Goal: Information Seeking & Learning: Learn about a topic

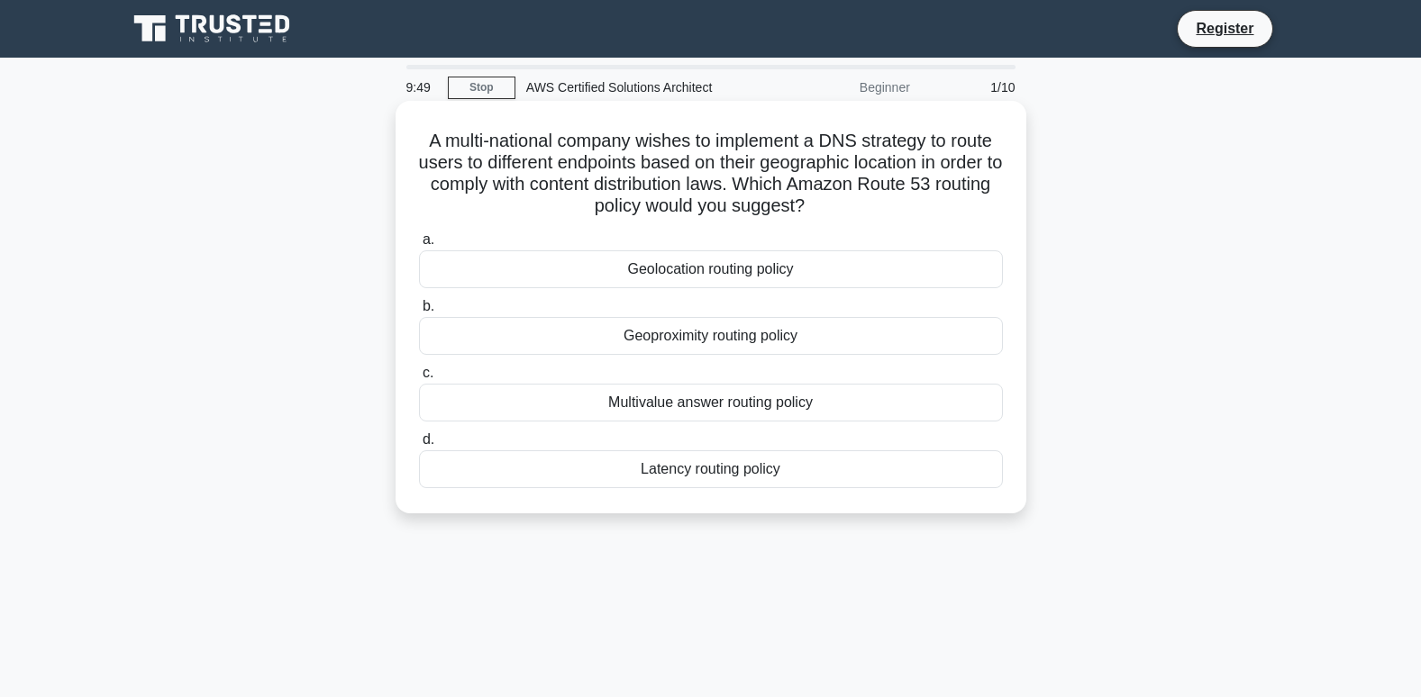
click at [834, 266] on div "Geolocation routing policy" at bounding box center [711, 269] width 584 height 38
click at [419, 246] on input "a. Geolocation routing policy" at bounding box center [419, 240] width 0 height 12
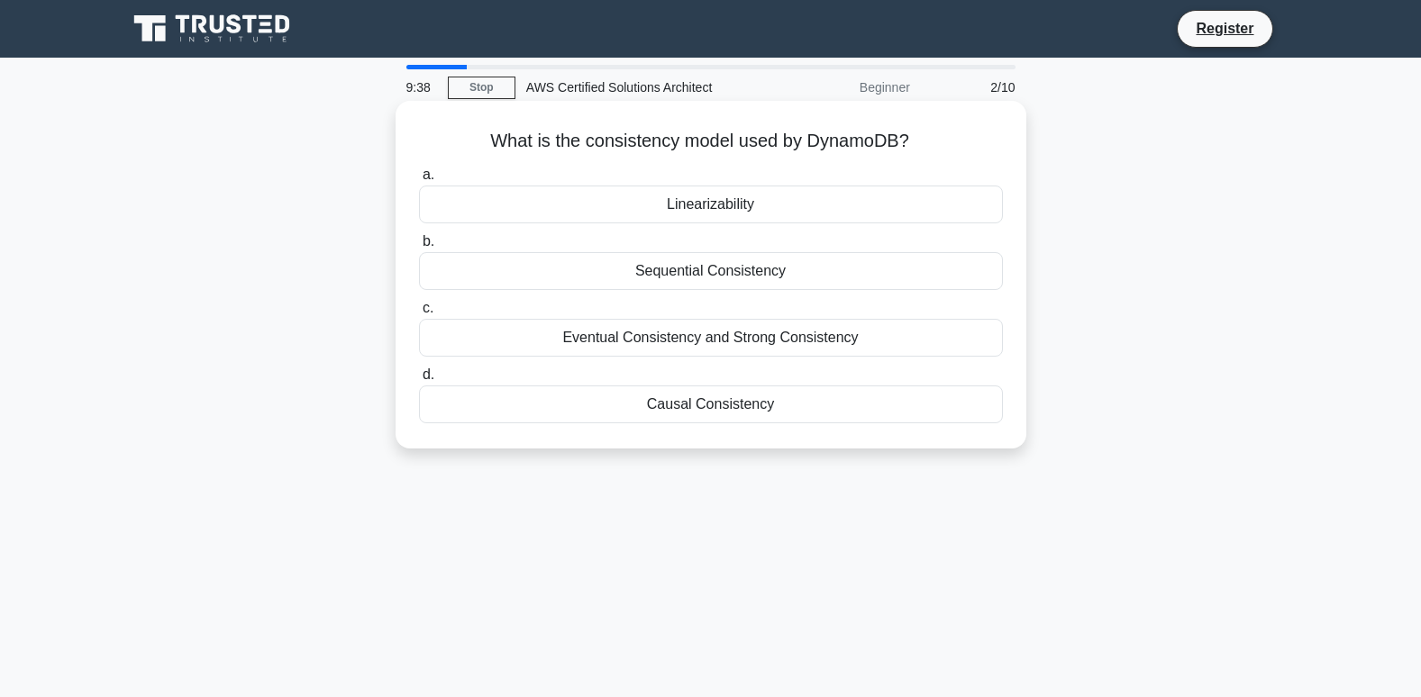
click at [767, 202] on div "Linearizability" at bounding box center [711, 205] width 584 height 38
click at [419, 181] on input "a. Linearizability" at bounding box center [419, 175] width 0 height 12
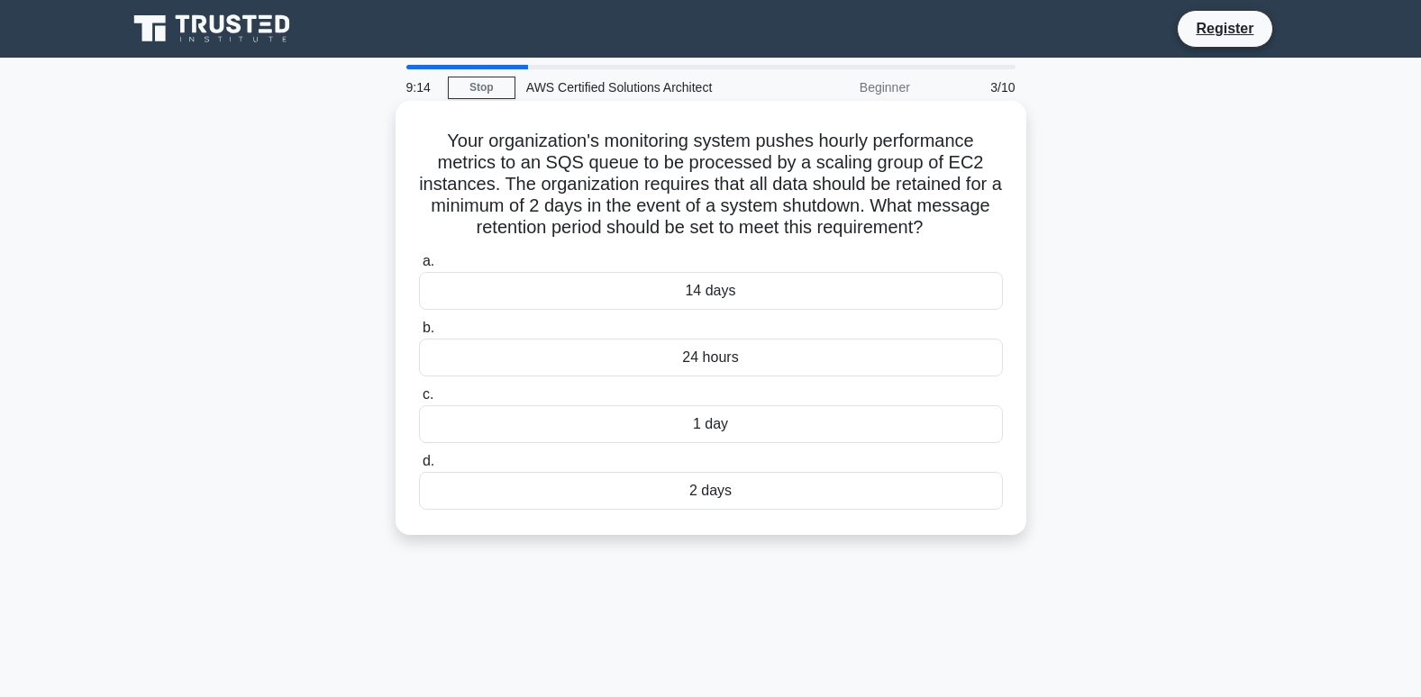
click at [794, 435] on div "1 day" at bounding box center [711, 424] width 584 height 38
click at [419, 401] on input "c. 1 day" at bounding box center [419, 395] width 0 height 12
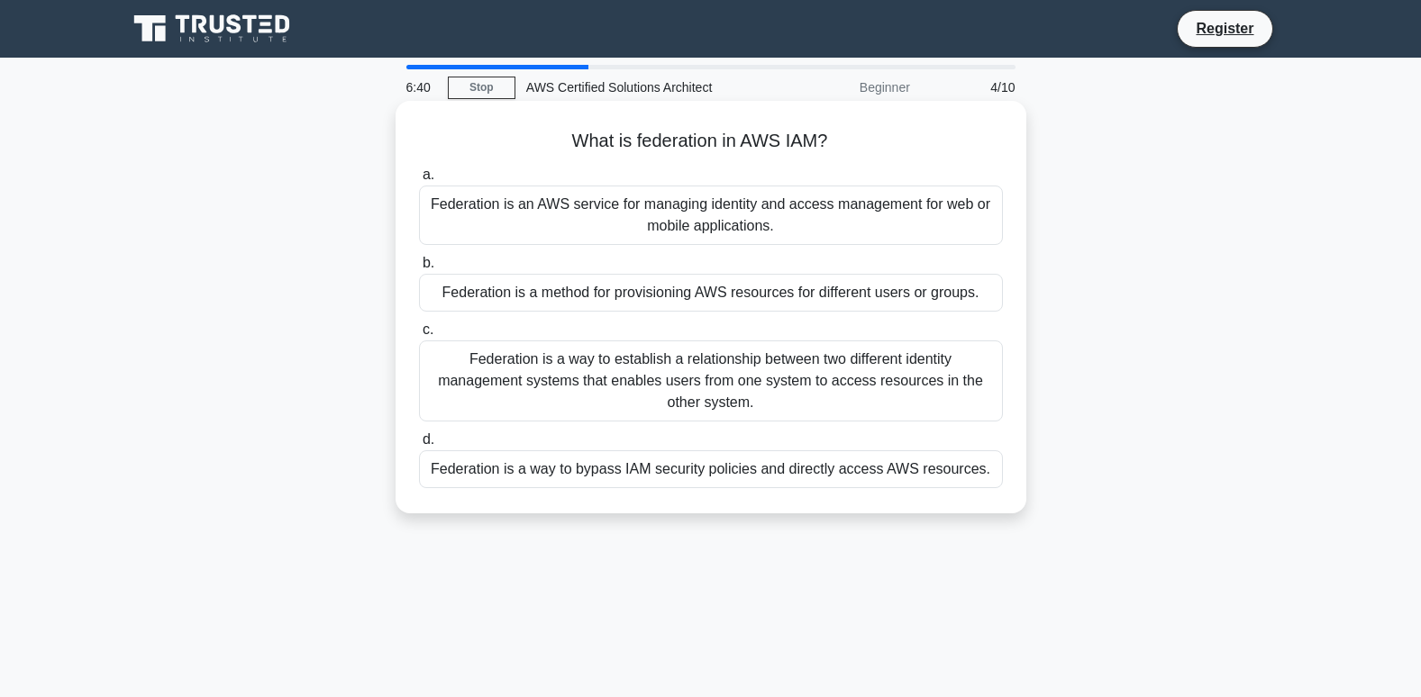
click at [772, 226] on div "Federation is an AWS service for managing identity and access management for we…" at bounding box center [711, 215] width 584 height 59
click at [419, 181] on input "a. Federation is an AWS service for managing identity and access management for…" at bounding box center [419, 175] width 0 height 12
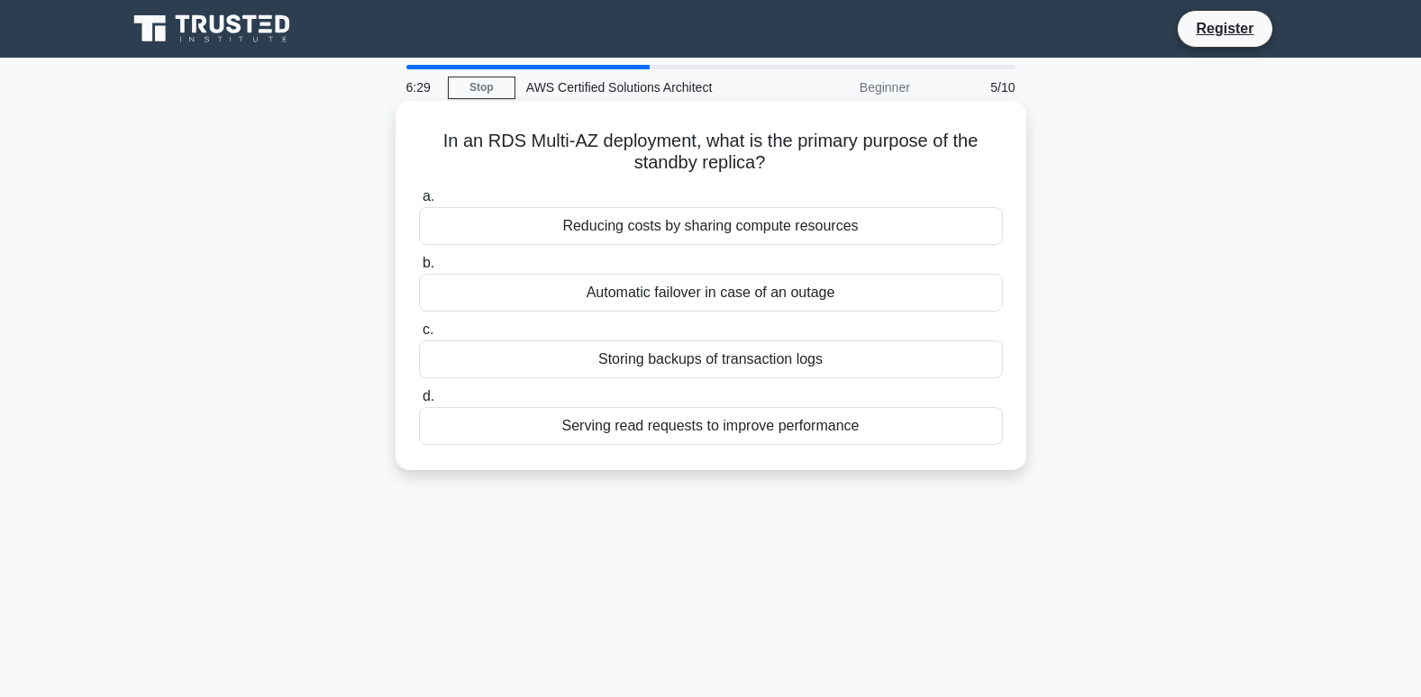
click at [684, 427] on div "Serving read requests to improve performance" at bounding box center [711, 426] width 584 height 38
click at [419, 403] on input "d. Serving read requests to improve performance" at bounding box center [419, 397] width 0 height 12
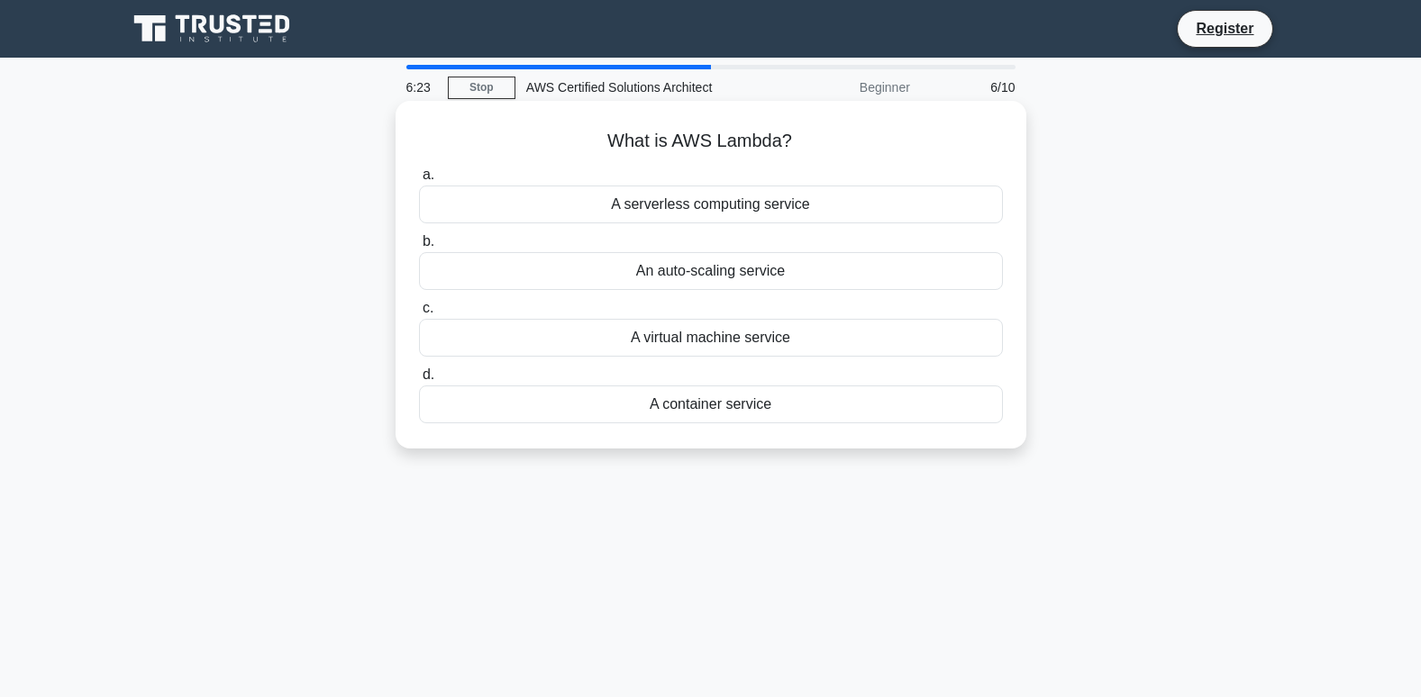
click at [668, 208] on div "A serverless computing service" at bounding box center [711, 205] width 584 height 38
click at [419, 181] on input "a. A serverless computing service" at bounding box center [419, 175] width 0 height 12
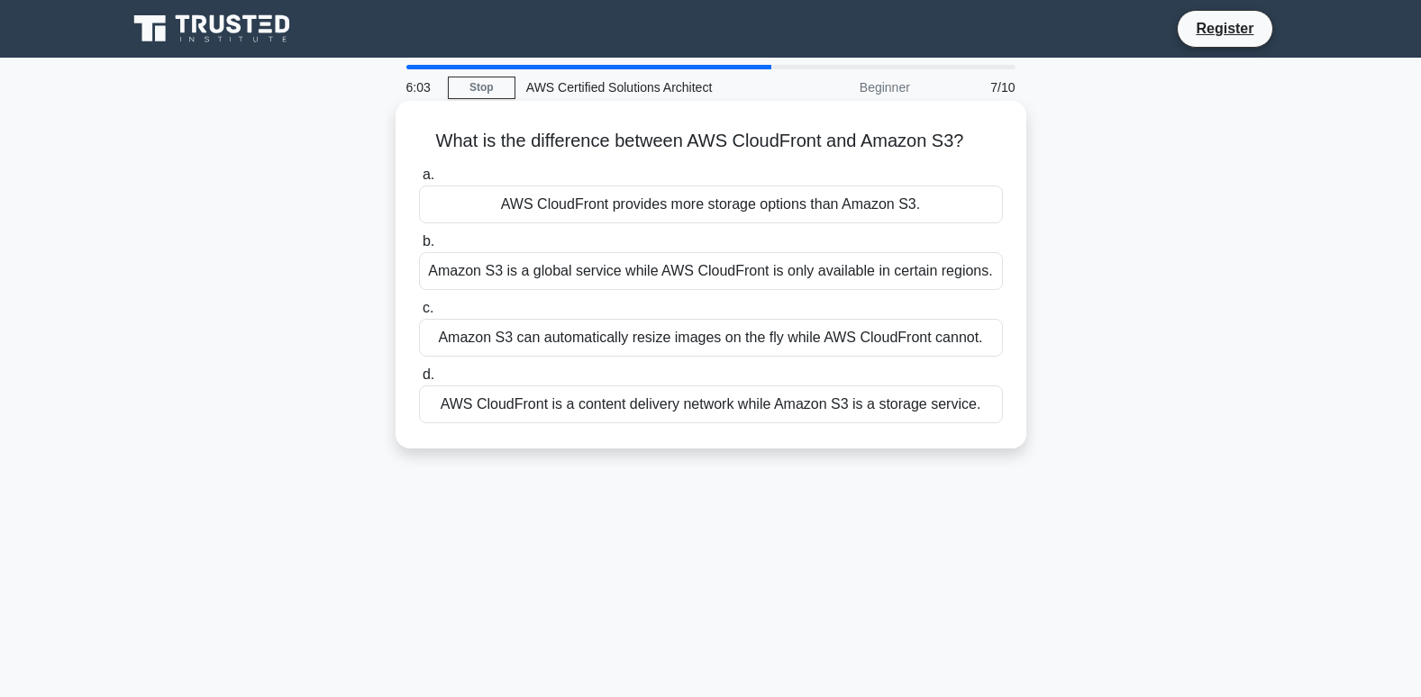
click at [613, 406] on div "AWS CloudFront is a content delivery network while Amazon S3 is a storage servi…" at bounding box center [711, 405] width 584 height 38
click at [419, 381] on input "d. AWS CloudFront is a content delivery network while Amazon S3 is a storage se…" at bounding box center [419, 375] width 0 height 12
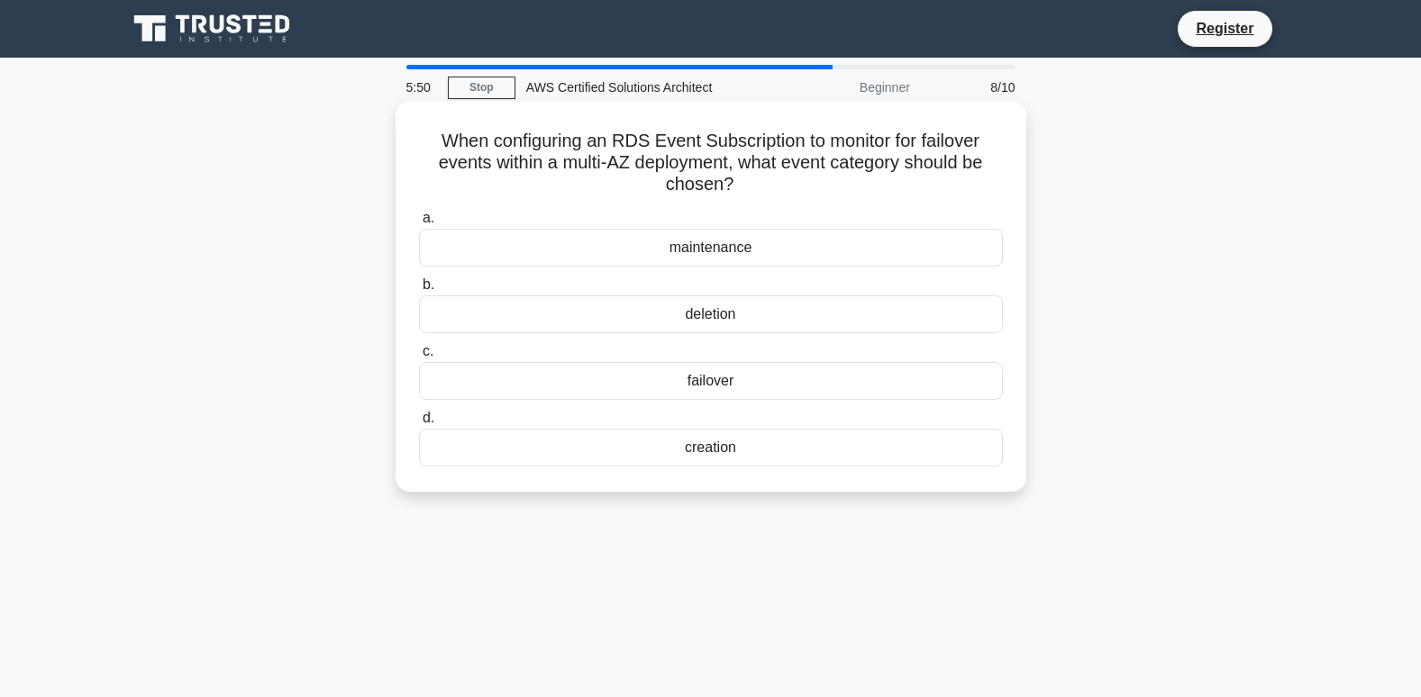
click at [729, 377] on div "failover" at bounding box center [711, 381] width 584 height 38
click at [419, 358] on input "c. failover" at bounding box center [419, 352] width 0 height 12
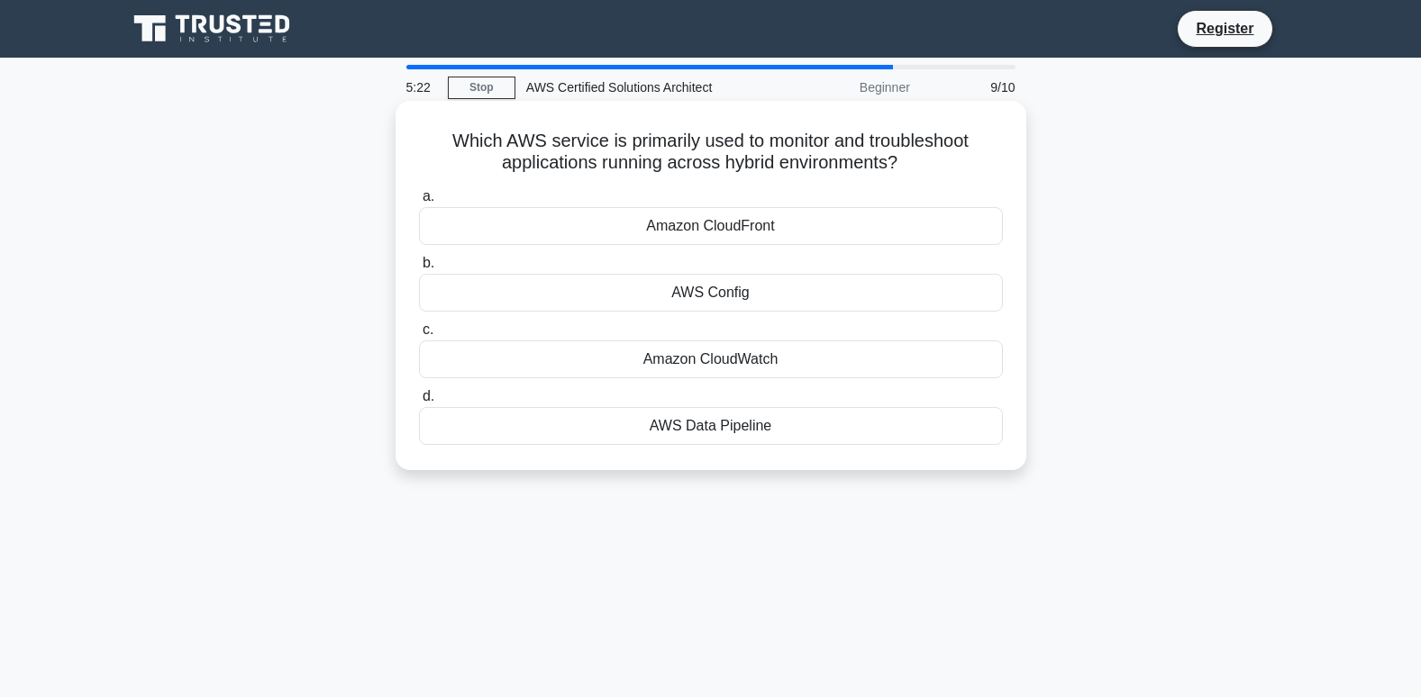
click at [745, 363] on div "Amazon CloudWatch" at bounding box center [711, 359] width 584 height 38
click at [419, 336] on input "c. Amazon CloudWatch" at bounding box center [419, 330] width 0 height 12
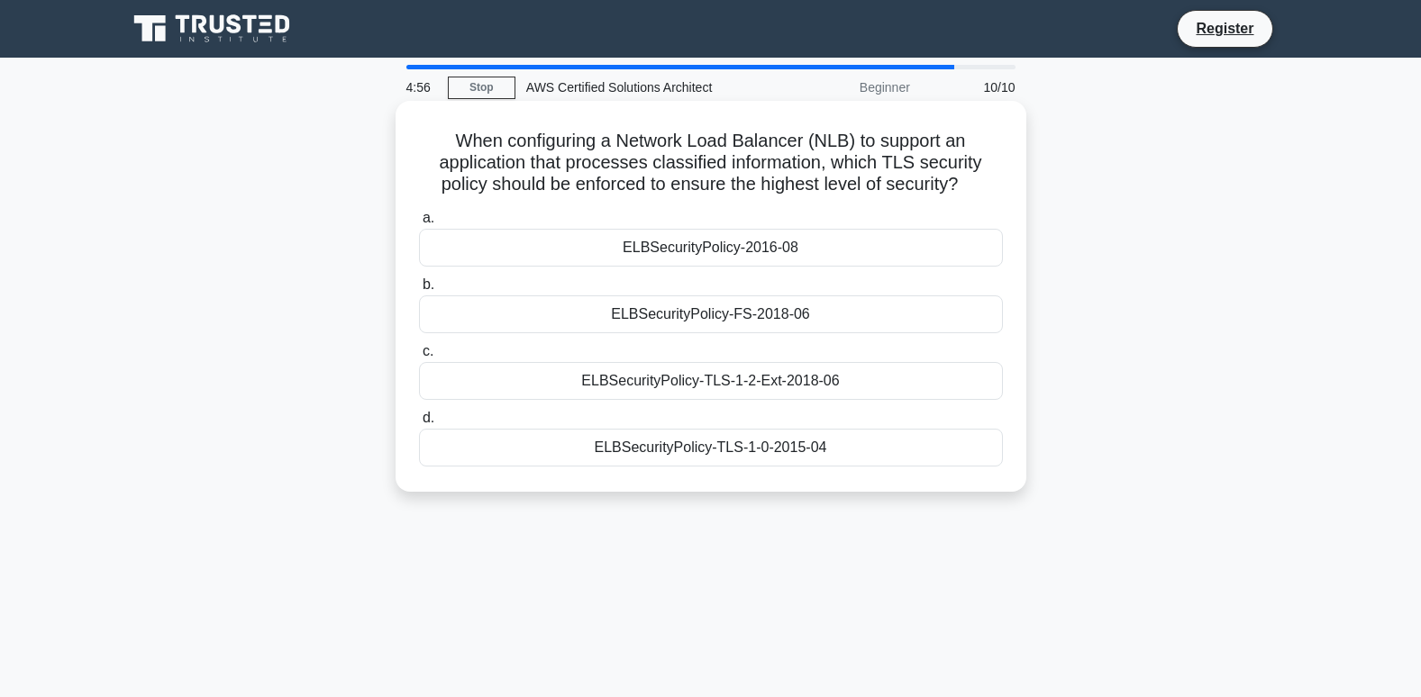
click at [770, 378] on div "ELBSecurityPolicy-TLS-1-2-Ext-2018-06" at bounding box center [711, 381] width 584 height 38
click at [419, 358] on input "c. ELBSecurityPolicy-TLS-1-2-Ext-2018-06" at bounding box center [419, 352] width 0 height 12
